Goal: Information Seeking & Learning: Learn about a topic

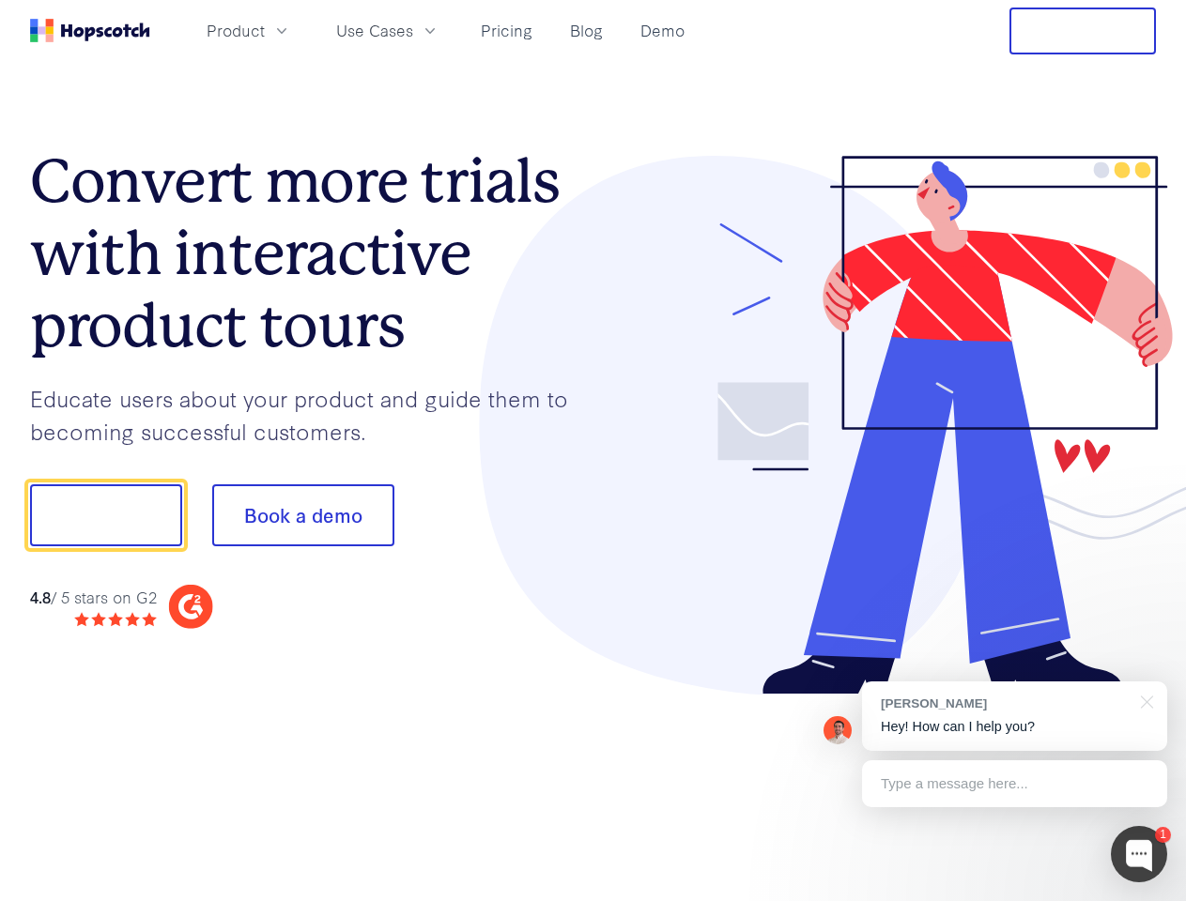
click at [593, 451] on div at bounding box center [874, 426] width 563 height 540
click at [265, 30] on span "Product" at bounding box center [236, 30] width 58 height 23
click at [413, 30] on span "Use Cases" at bounding box center [374, 30] width 77 height 23
click at [1083, 31] on button "Free Trial" at bounding box center [1082, 31] width 146 height 47
click at [105, 516] on button "Show me!" at bounding box center [106, 516] width 152 height 62
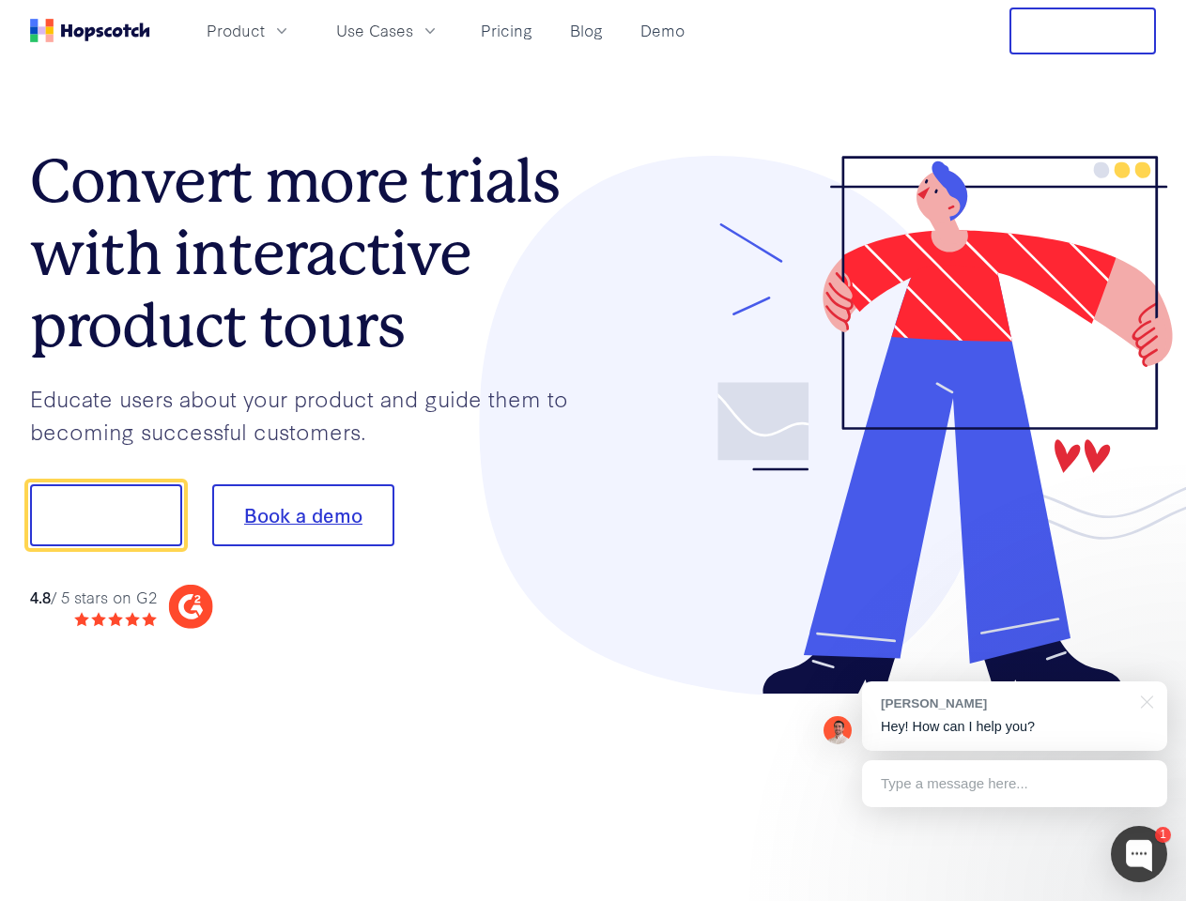
click at [302, 516] on button "Book a demo" at bounding box center [303, 516] width 182 height 62
click at [1139, 855] on div at bounding box center [1139, 854] width 56 height 56
click at [1014, 716] on div "[PERSON_NAME] Hey! How can I help you?" at bounding box center [1014, 716] width 305 height 69
click at [1144, 701] on div at bounding box center [1143, 701] width 47 height 38
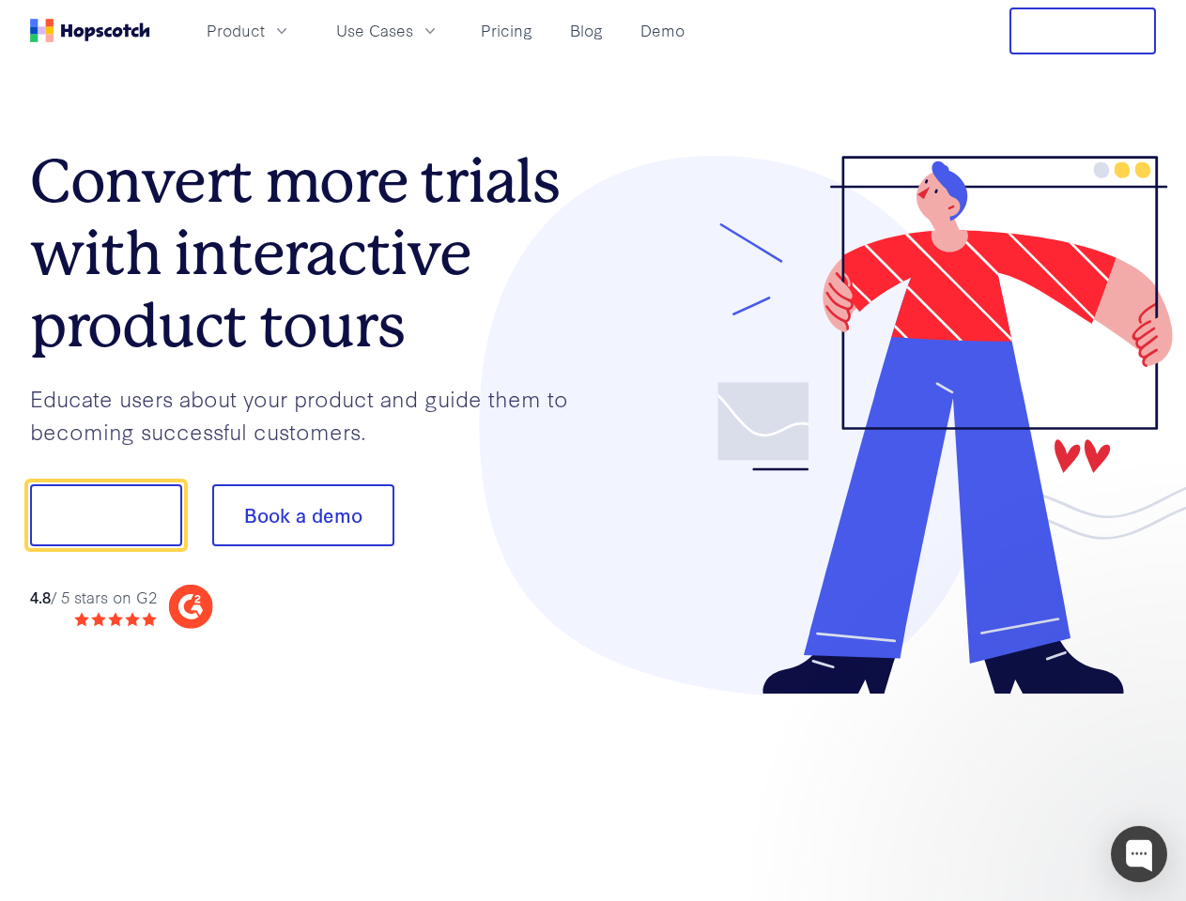
click at [1014, 784] on div at bounding box center [991, 513] width 352 height 626
